Goal: Task Accomplishment & Management: Manage account settings

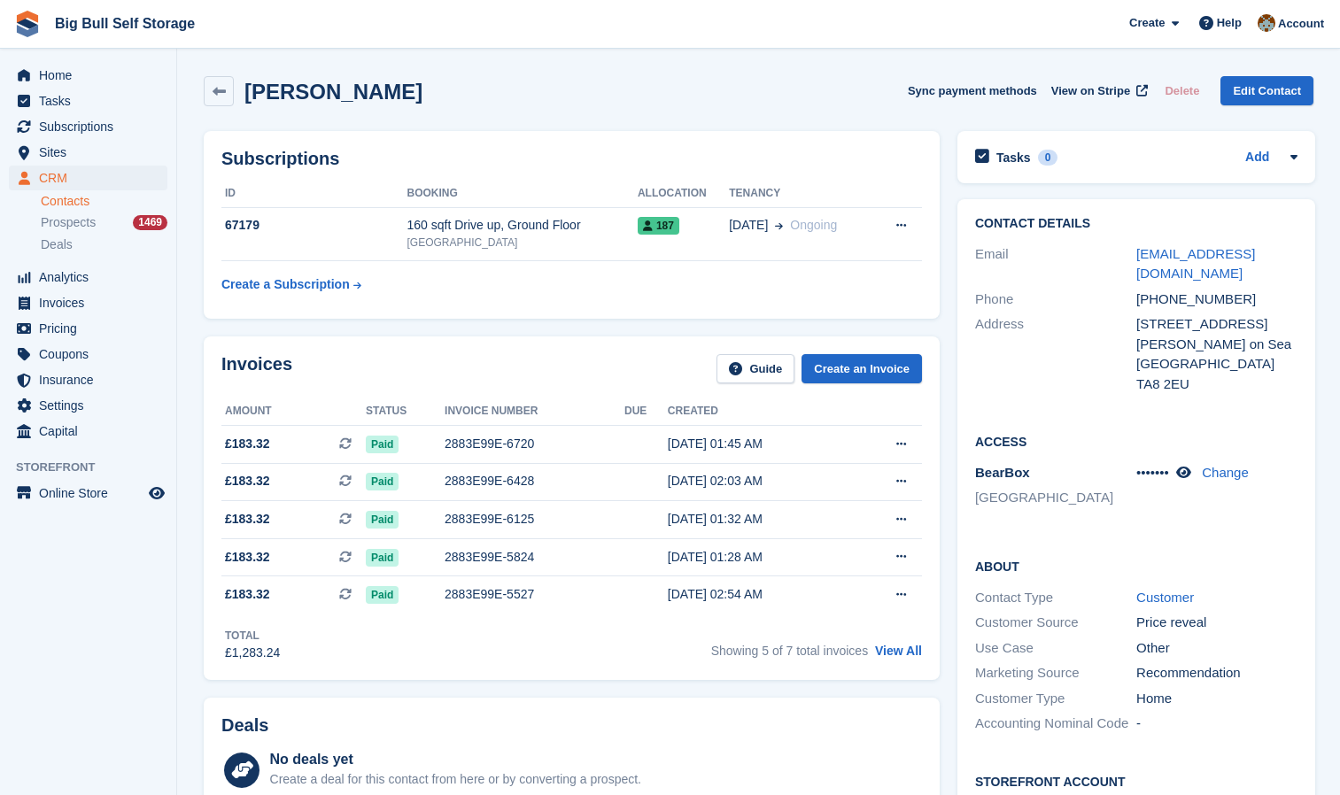
scroll to position [772, 0]
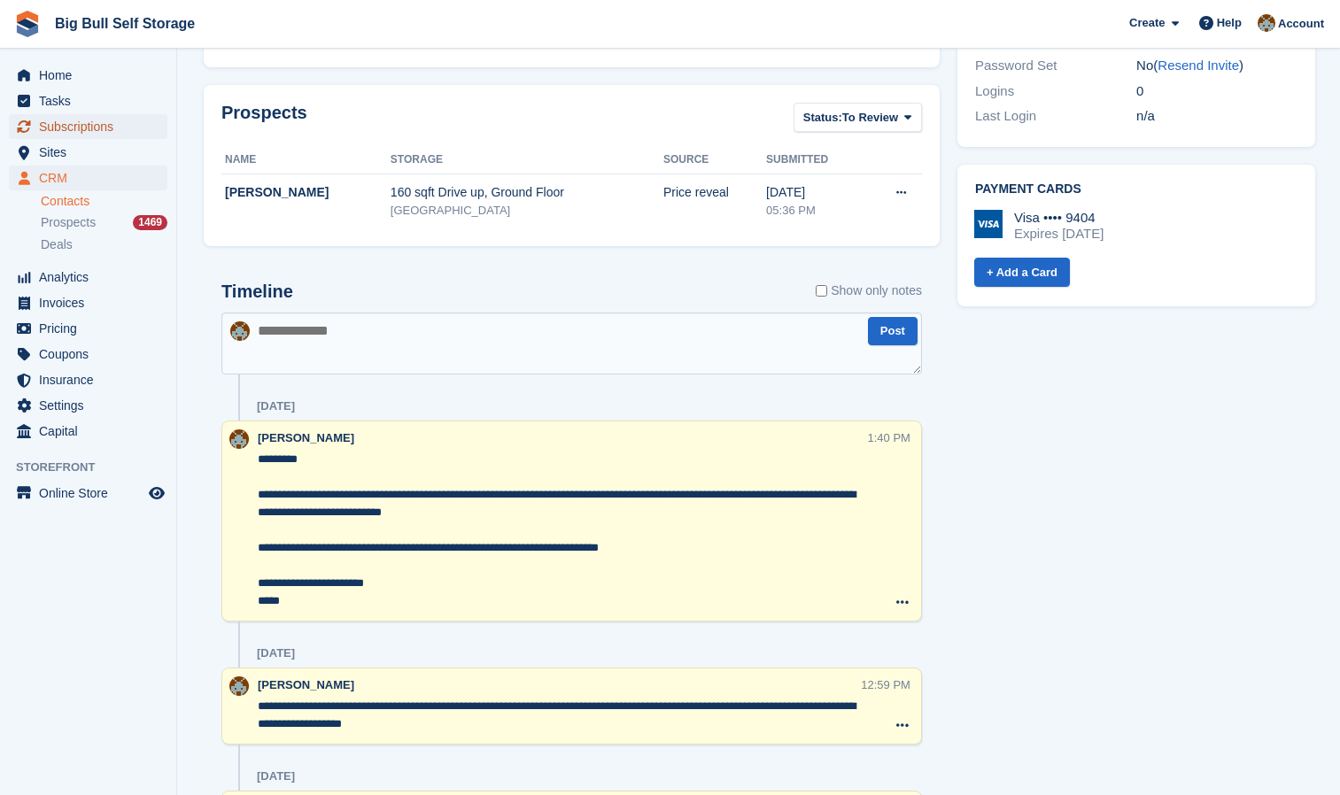
click at [74, 132] on span "Subscriptions" at bounding box center [92, 126] width 106 height 25
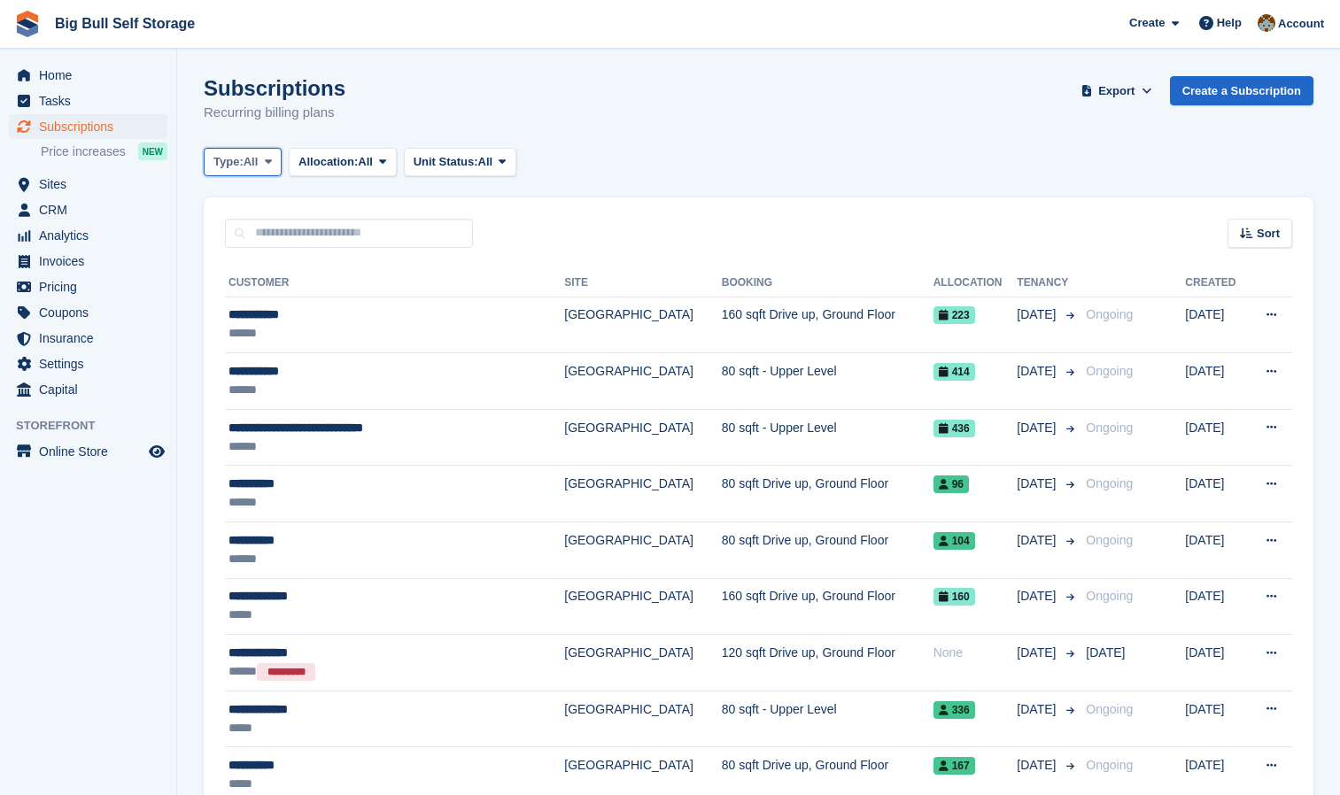
click at [243, 158] on span "Type:" at bounding box center [228, 162] width 30 height 18
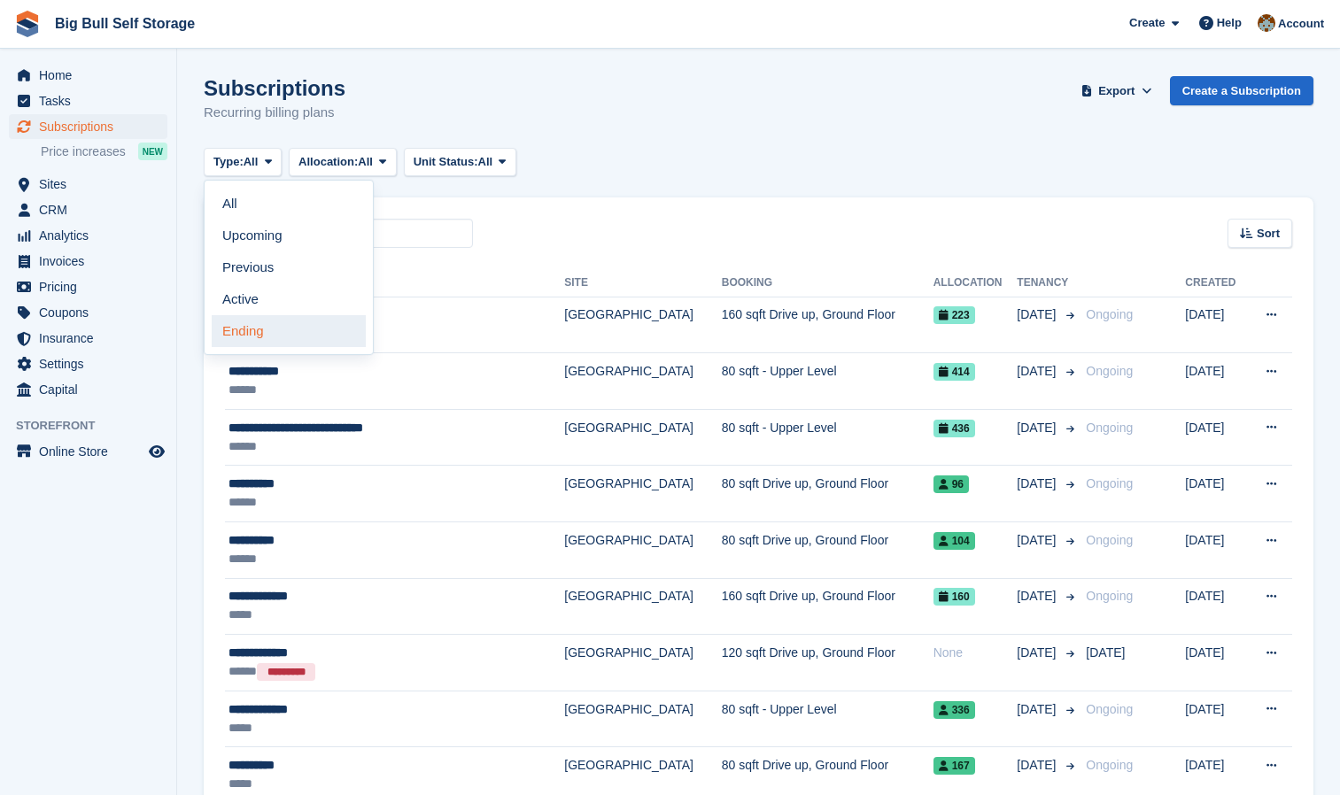
click at [268, 329] on link "Ending" at bounding box center [289, 331] width 154 height 32
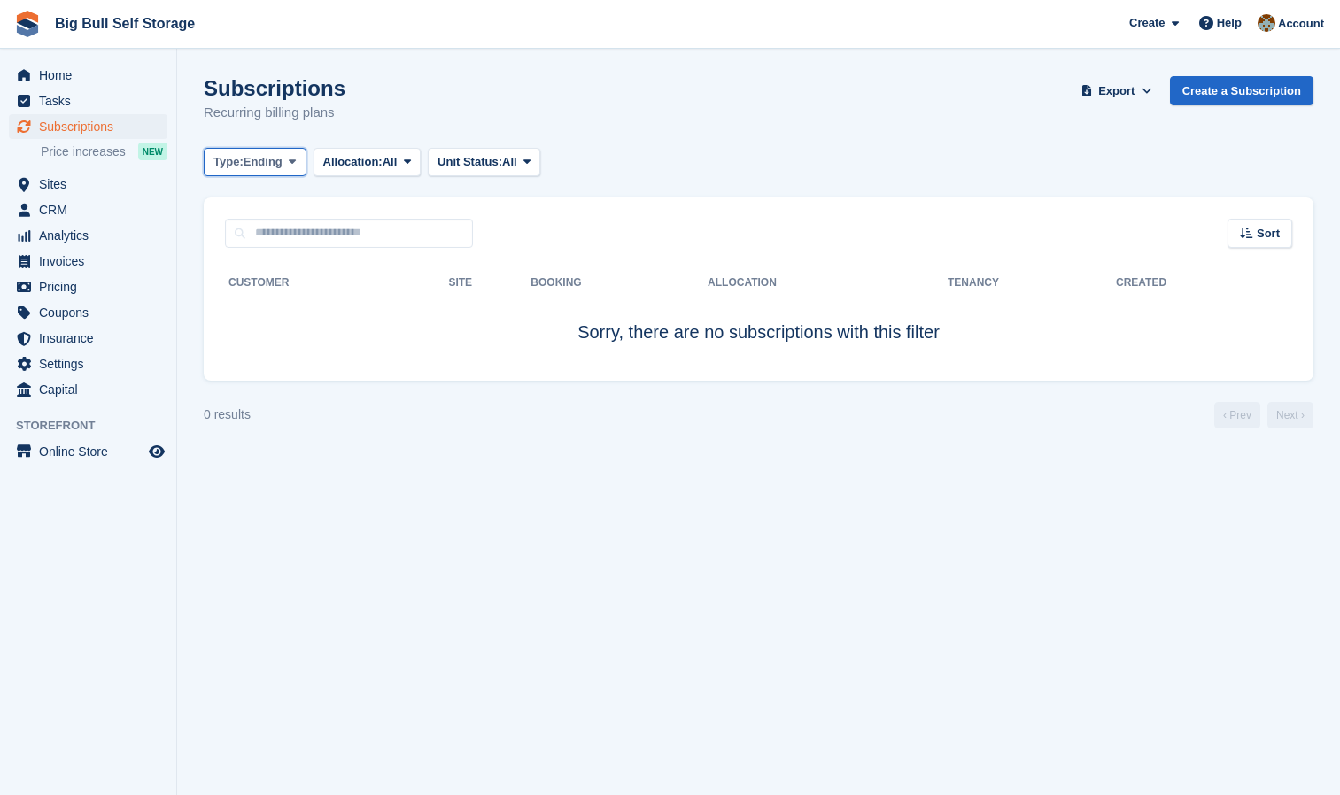
click at [267, 164] on span "Ending" at bounding box center [263, 162] width 39 height 18
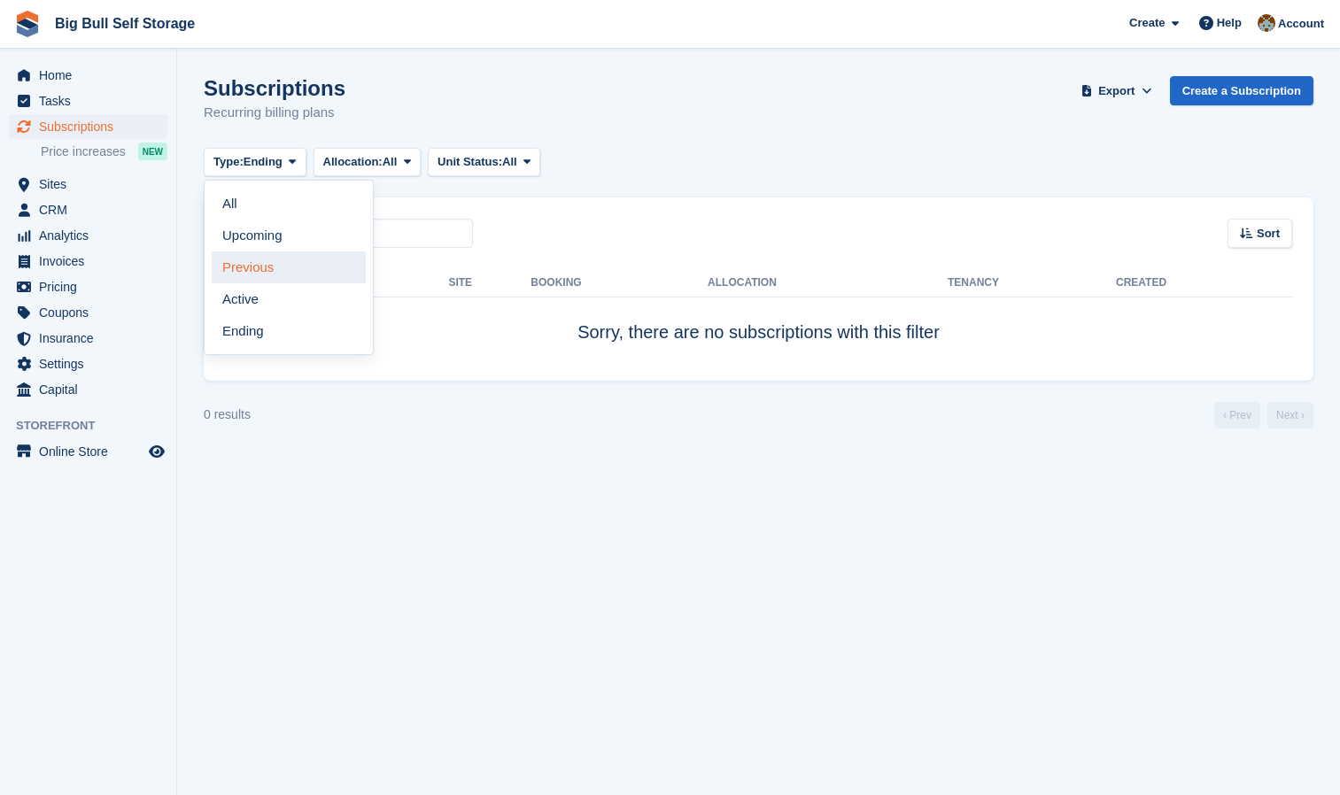
click at [267, 267] on link "Previous" at bounding box center [289, 268] width 154 height 32
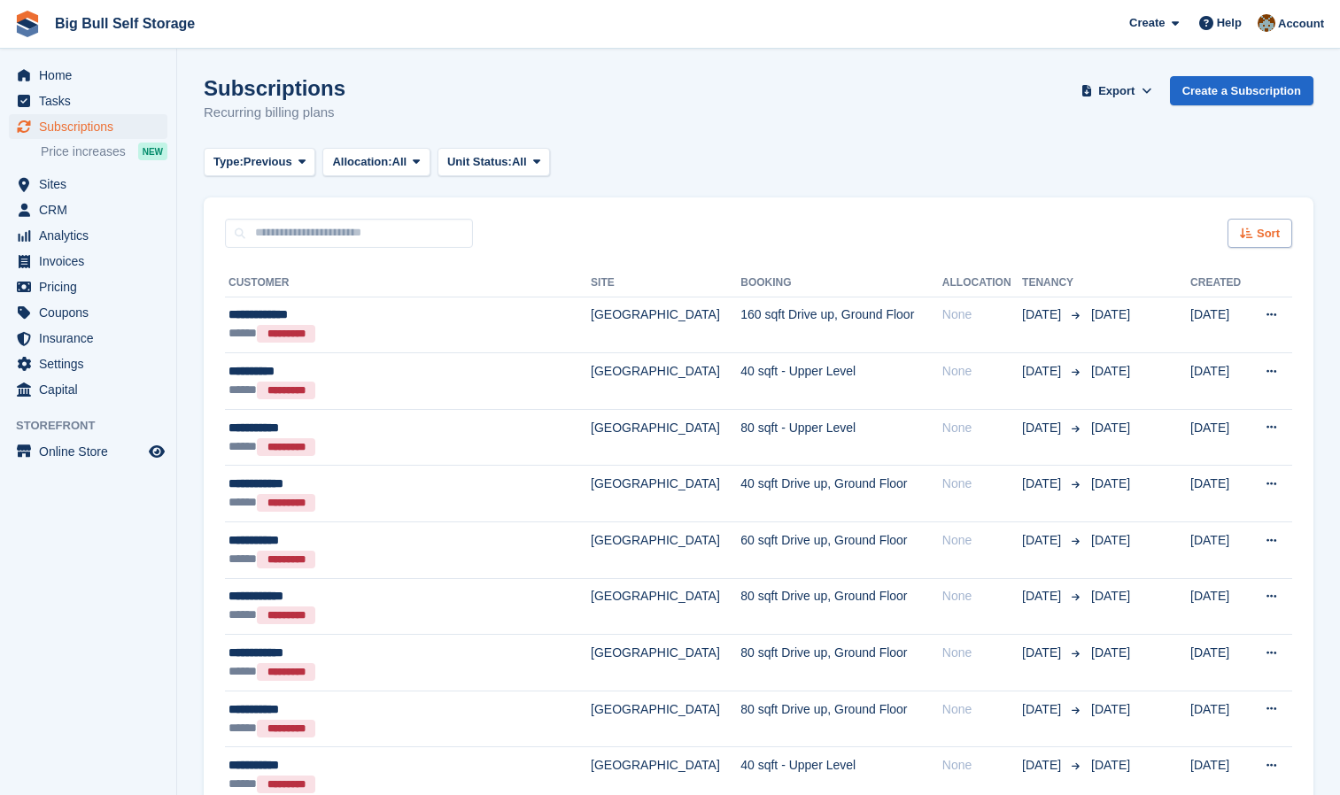
click at [1280, 239] on div "Sort" at bounding box center [1260, 233] width 65 height 29
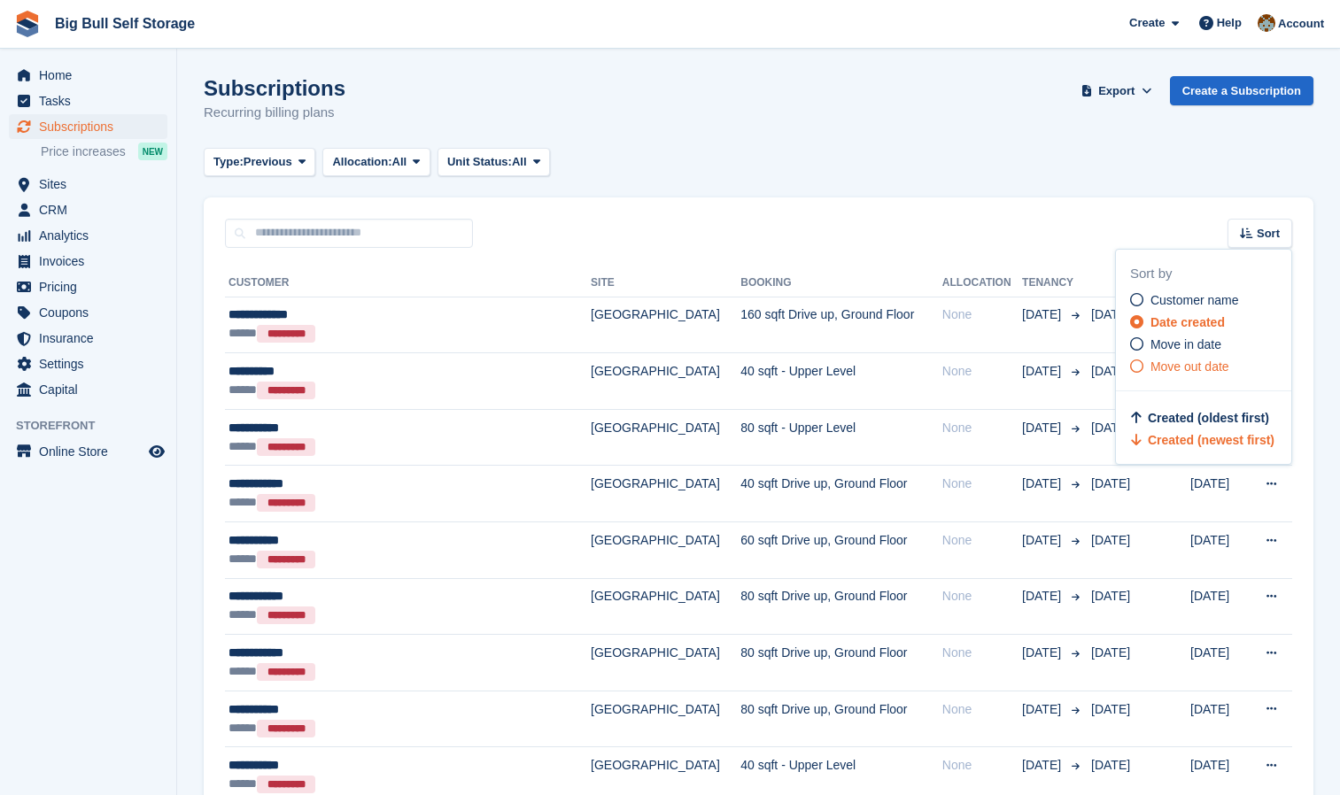
click at [1207, 370] on span "Move out date" at bounding box center [1189, 367] width 79 height 14
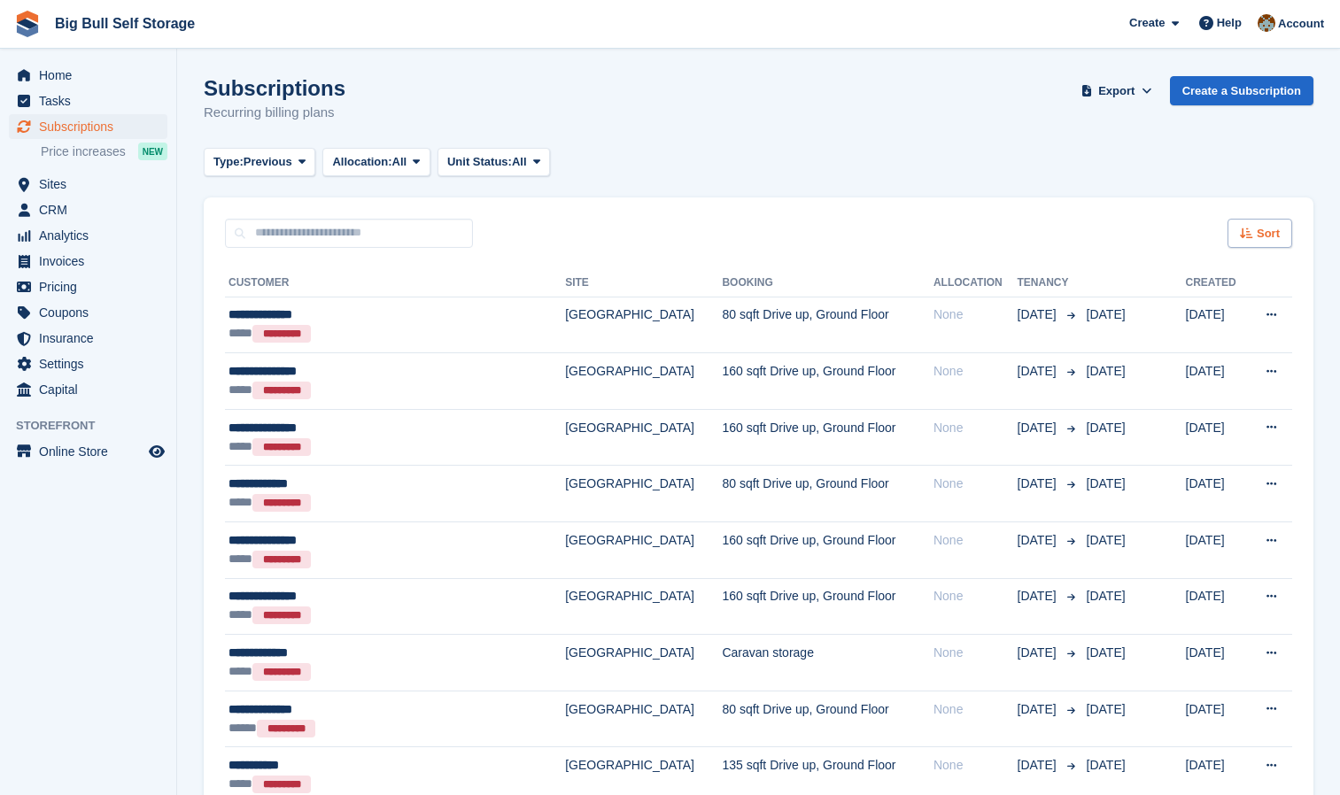
click at [1268, 241] on span "Sort" at bounding box center [1268, 234] width 23 height 18
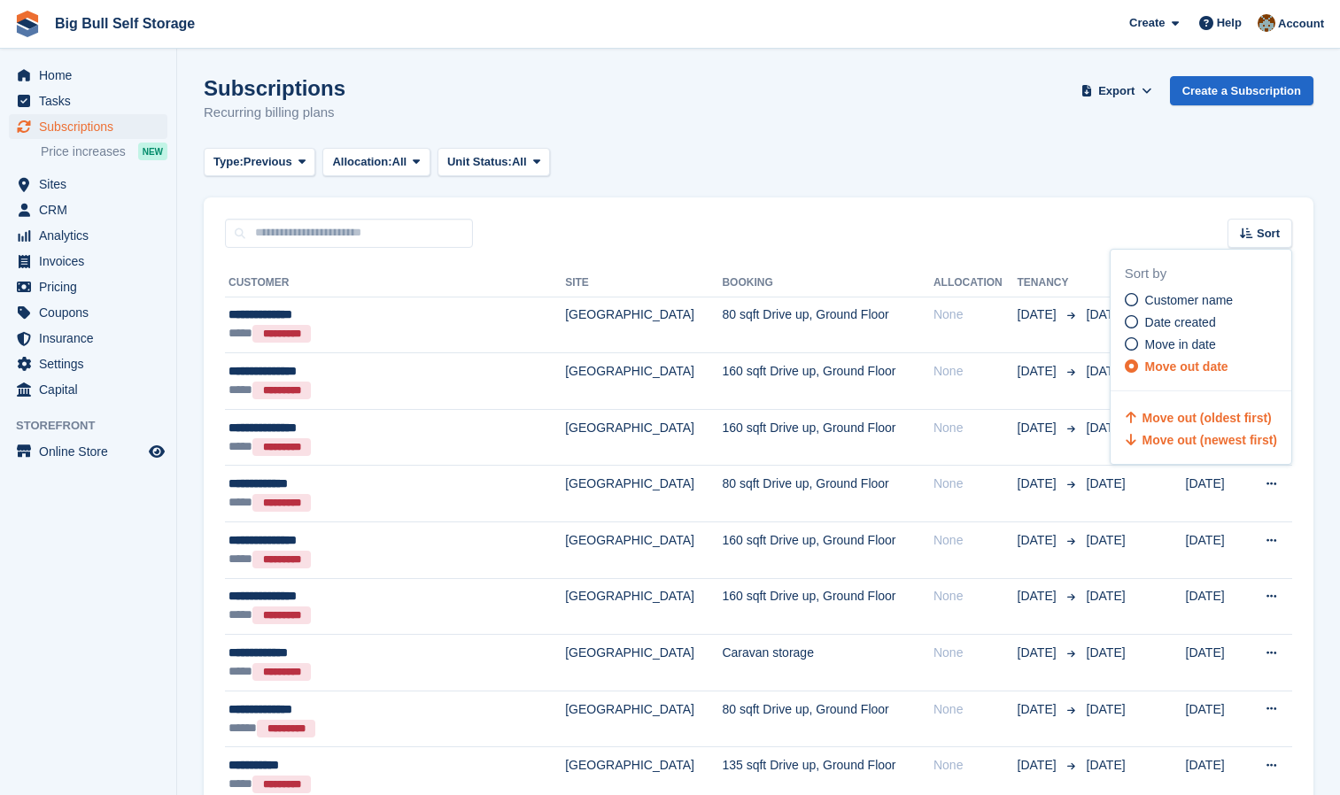
click at [1224, 438] on span "Move out (newest first)" at bounding box center [1210, 440] width 135 height 14
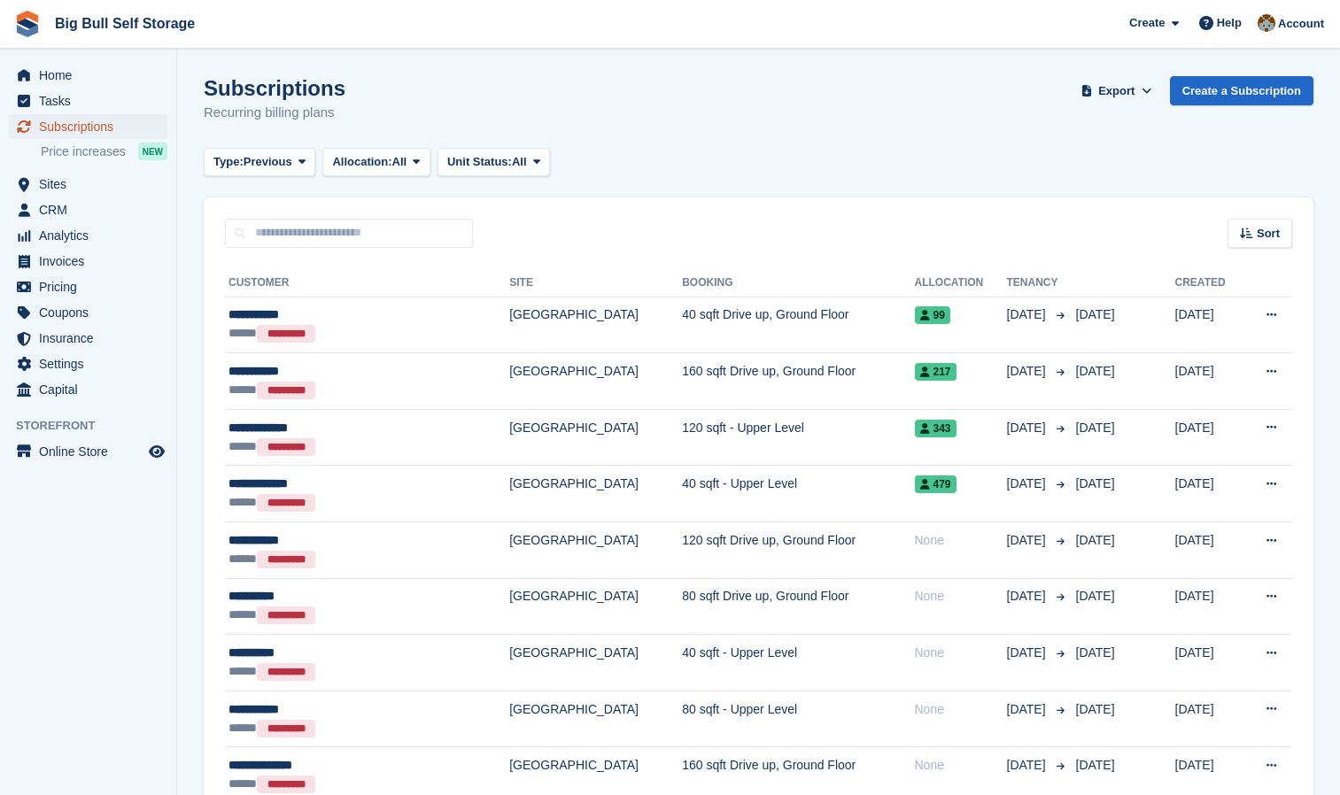
click at [81, 128] on span "Subscriptions" at bounding box center [92, 126] width 106 height 25
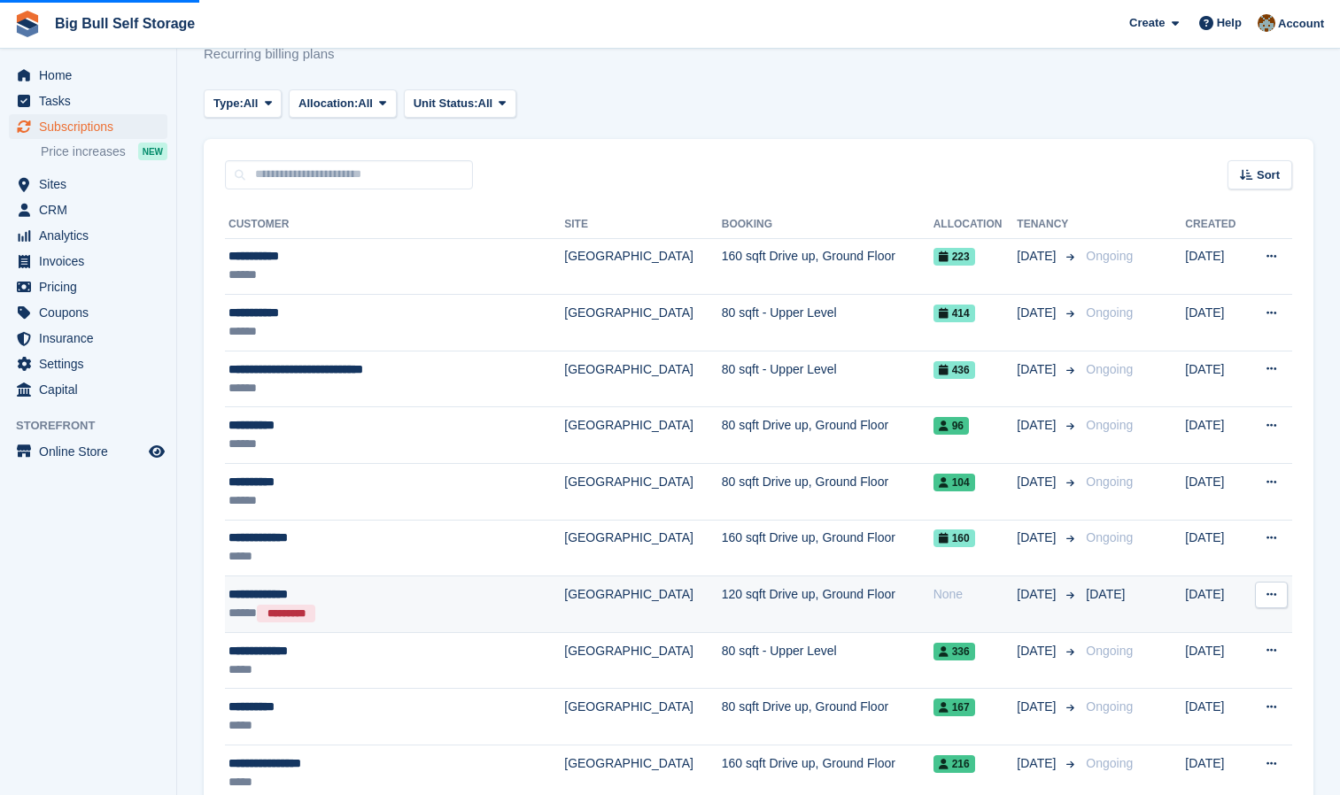
scroll to position [89, 0]
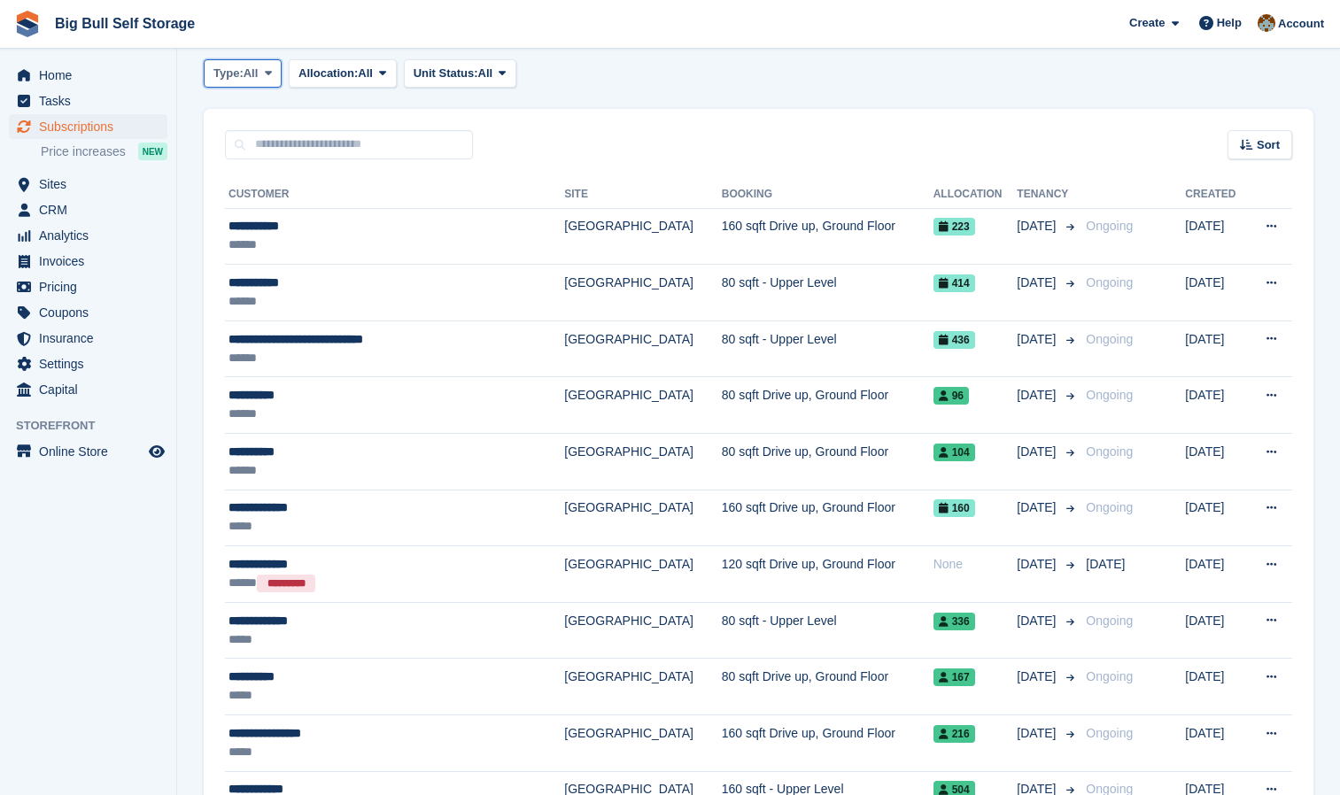
click at [254, 72] on span "All" at bounding box center [251, 74] width 15 height 18
click at [255, 186] on link "Previous" at bounding box center [289, 179] width 154 height 32
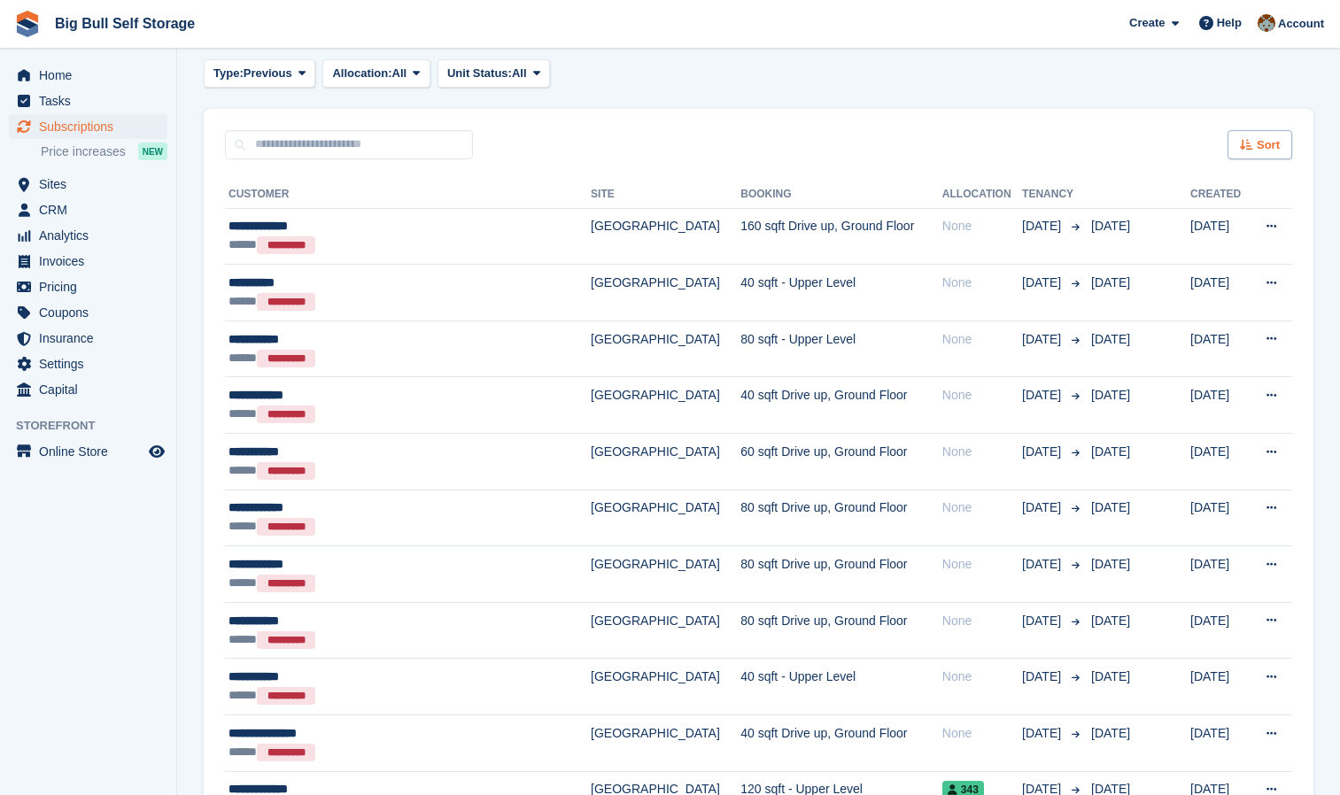
click at [1245, 153] on div "Sort" at bounding box center [1260, 144] width 65 height 29
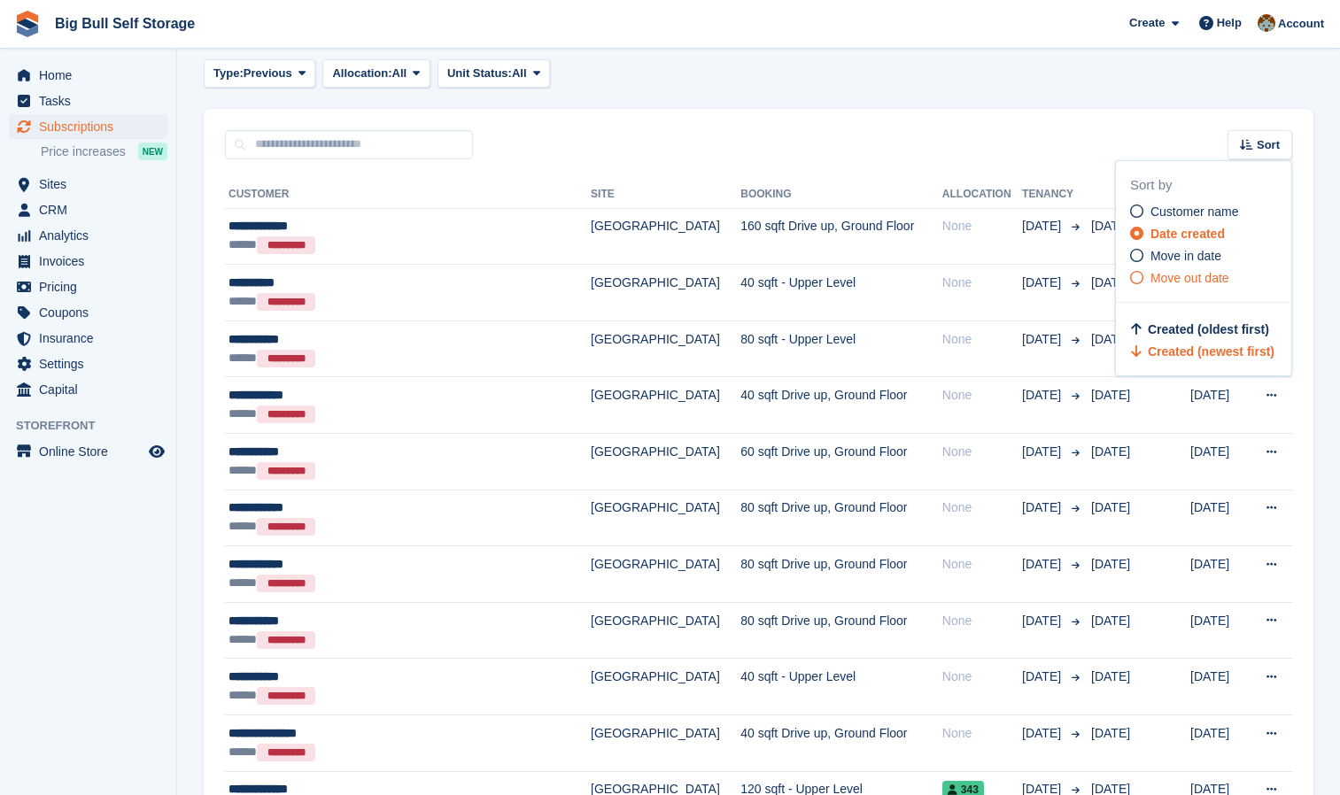
click at [1216, 280] on span "Move out date" at bounding box center [1189, 278] width 79 height 14
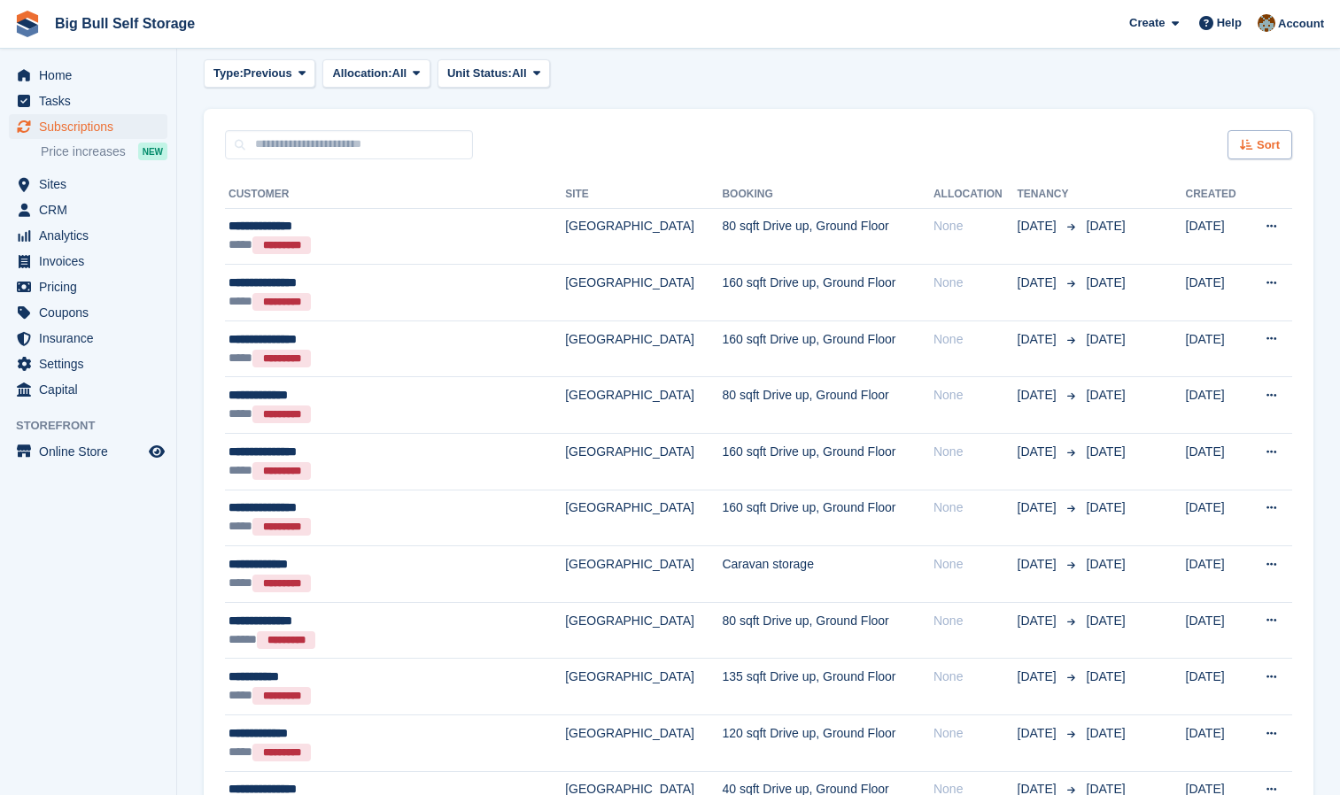
click at [1259, 145] on span "Sort" at bounding box center [1268, 145] width 23 height 18
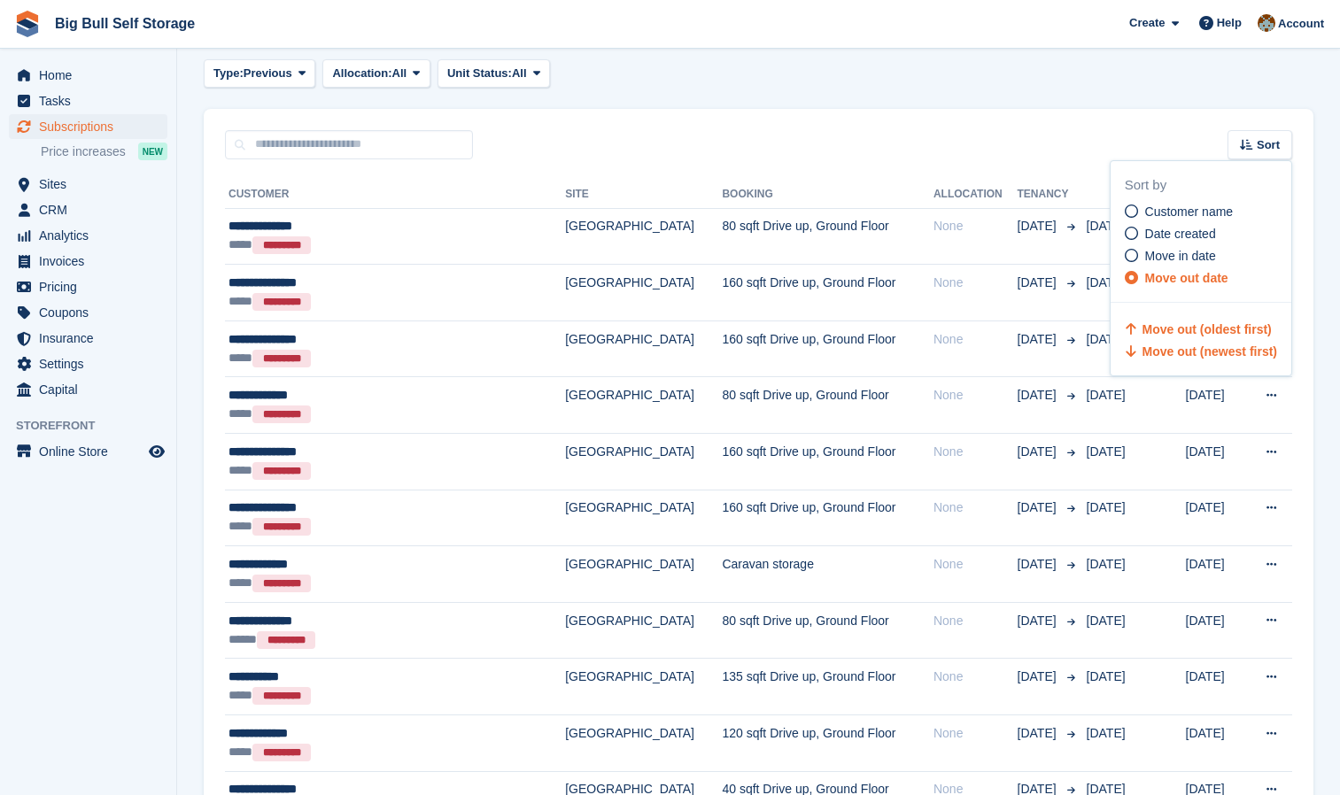
click at [1240, 347] on span "Move out (newest first)" at bounding box center [1210, 352] width 135 height 14
